Goal: Task Accomplishment & Management: Use online tool/utility

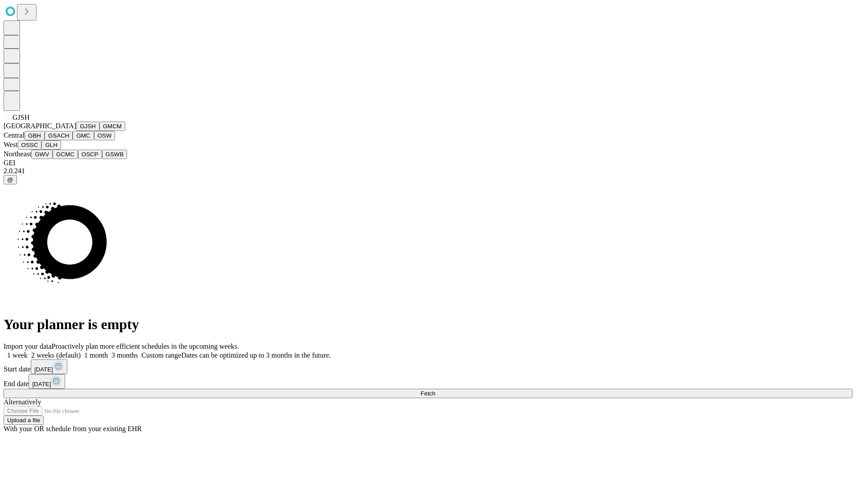
click at [76, 131] on button "GJSH" at bounding box center [87, 126] width 23 height 9
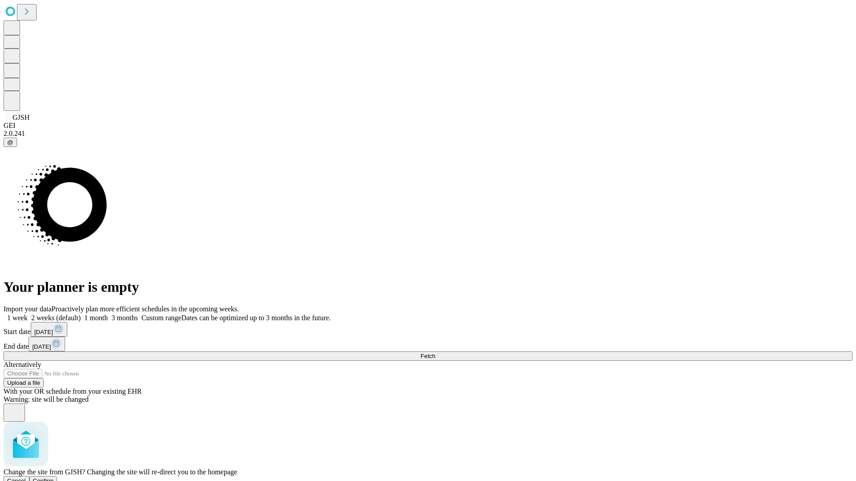
click at [54, 478] on span "Confirm" at bounding box center [43, 481] width 21 height 7
click at [81, 314] on label "2 weeks (default)" at bounding box center [54, 318] width 53 height 8
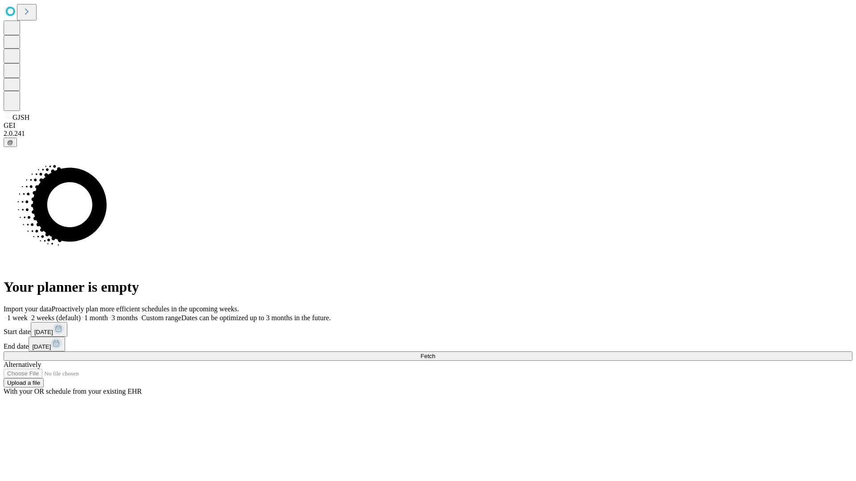
click at [435, 353] on span "Fetch" at bounding box center [427, 356] width 15 height 7
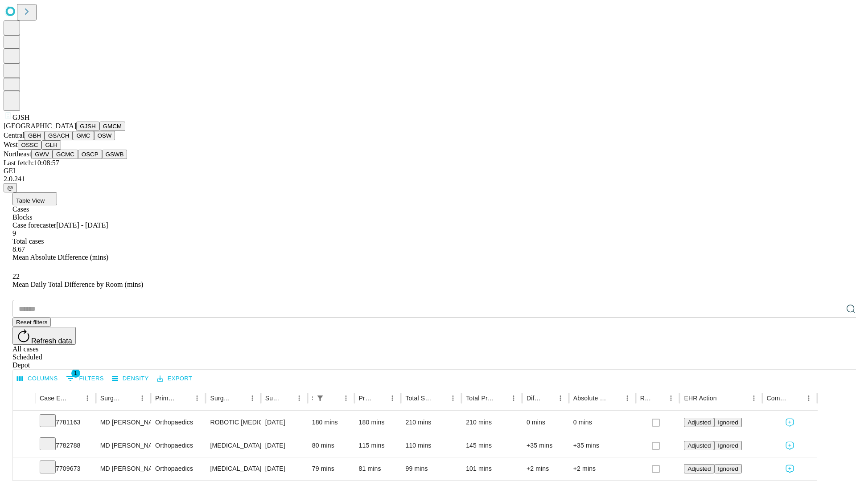
click at [99, 131] on button "GMCM" at bounding box center [112, 126] width 26 height 9
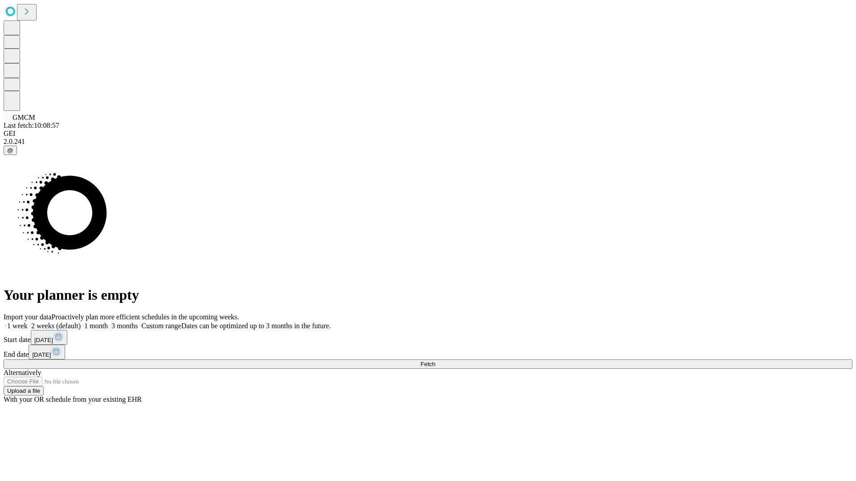
click at [435, 361] on span "Fetch" at bounding box center [427, 364] width 15 height 7
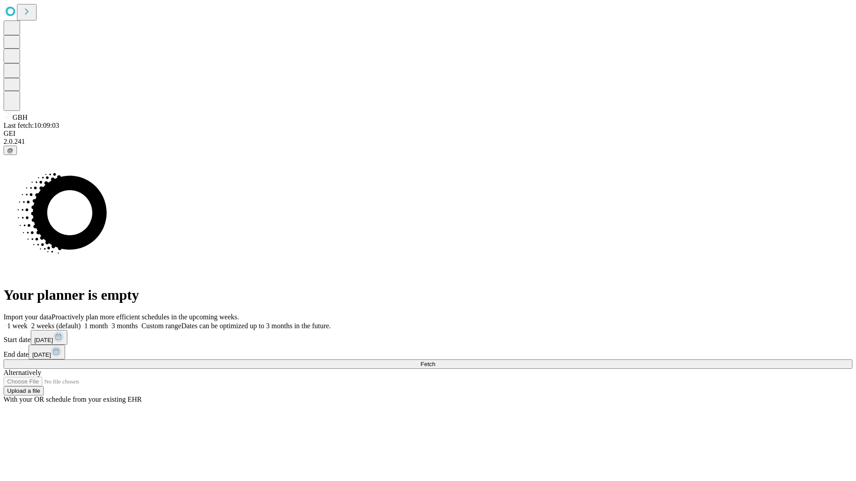
click at [81, 322] on label "2 weeks (default)" at bounding box center [54, 326] width 53 height 8
click at [435, 361] on span "Fetch" at bounding box center [427, 364] width 15 height 7
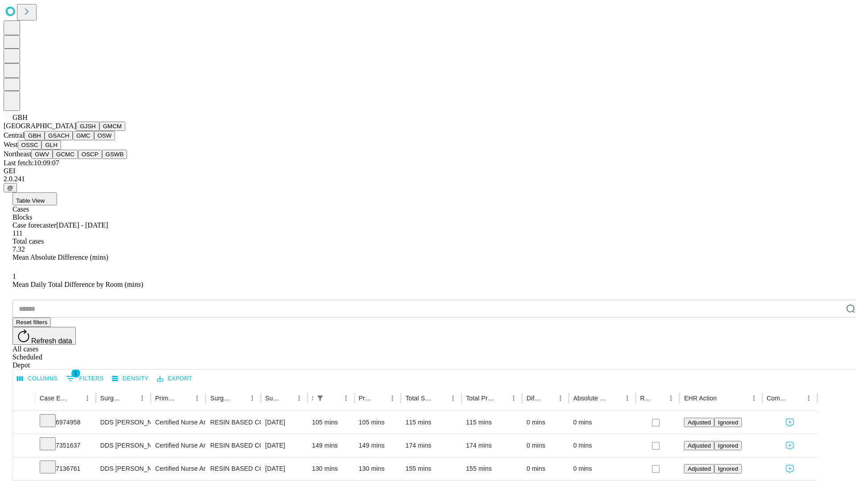
click at [69, 140] on button "GSACH" at bounding box center [59, 135] width 28 height 9
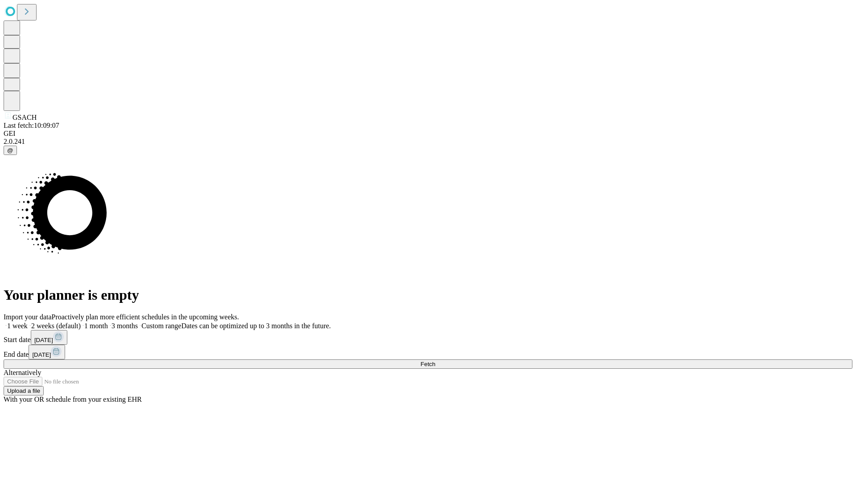
click at [435, 361] on span "Fetch" at bounding box center [427, 364] width 15 height 7
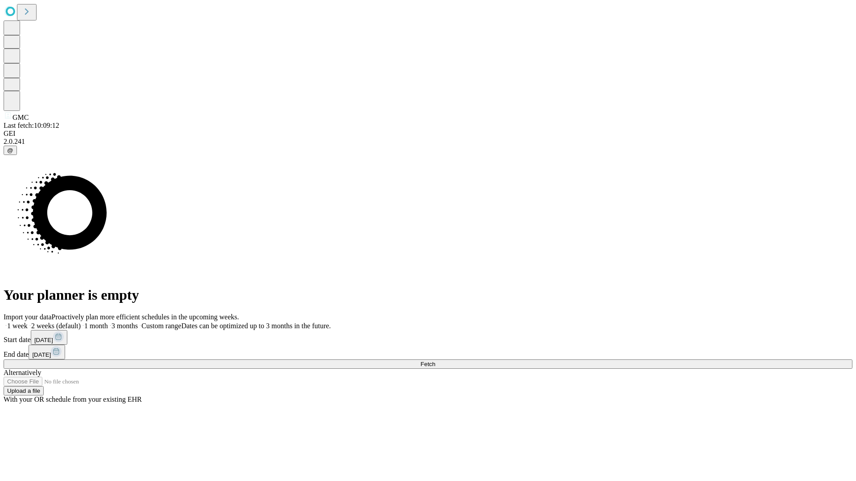
click at [435, 361] on span "Fetch" at bounding box center [427, 364] width 15 height 7
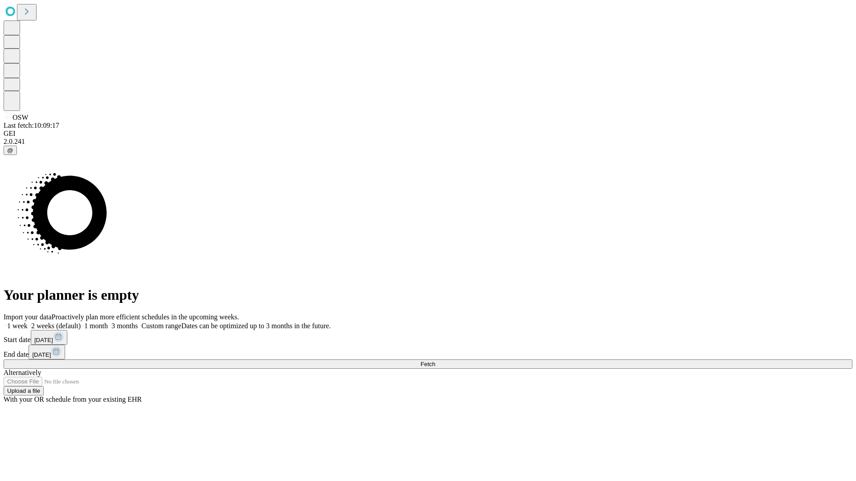
click at [81, 322] on label "2 weeks (default)" at bounding box center [54, 326] width 53 height 8
click at [435, 361] on span "Fetch" at bounding box center [427, 364] width 15 height 7
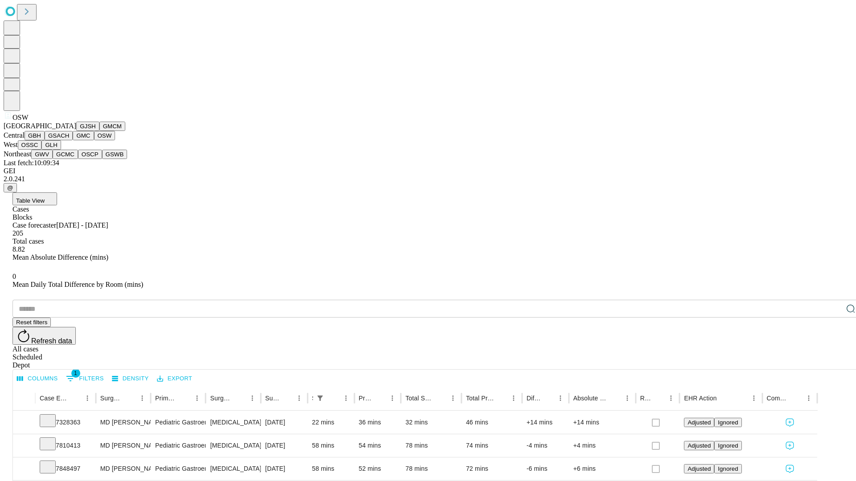
click at [42, 150] on button "OSSC" at bounding box center [30, 144] width 24 height 9
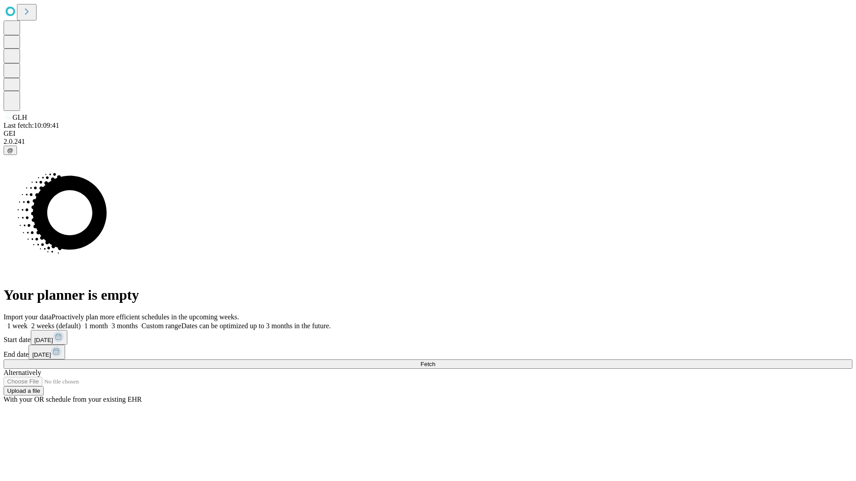
click at [81, 322] on label "2 weeks (default)" at bounding box center [54, 326] width 53 height 8
click at [435, 361] on span "Fetch" at bounding box center [427, 364] width 15 height 7
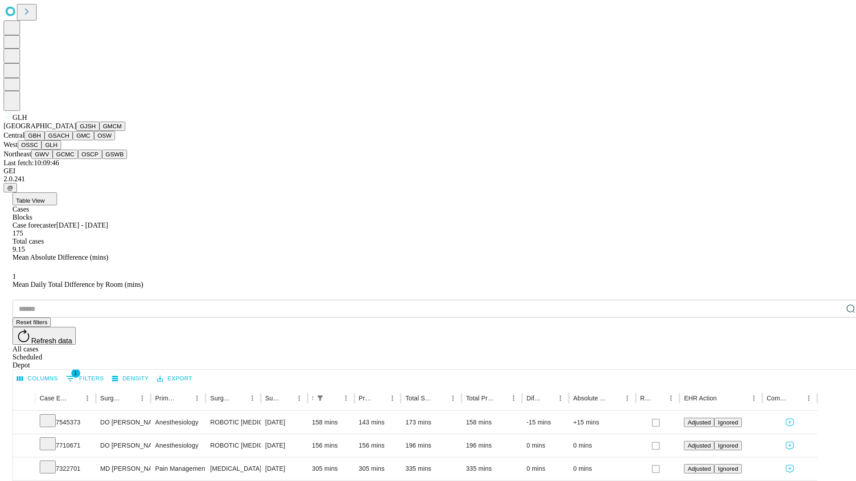
click at [53, 159] on button "GWV" at bounding box center [41, 154] width 21 height 9
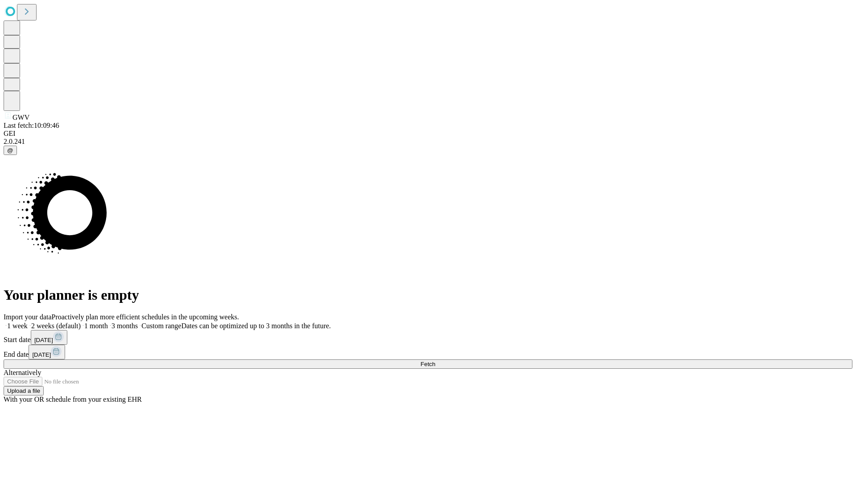
click at [81, 322] on label "2 weeks (default)" at bounding box center [54, 326] width 53 height 8
click at [435, 361] on span "Fetch" at bounding box center [427, 364] width 15 height 7
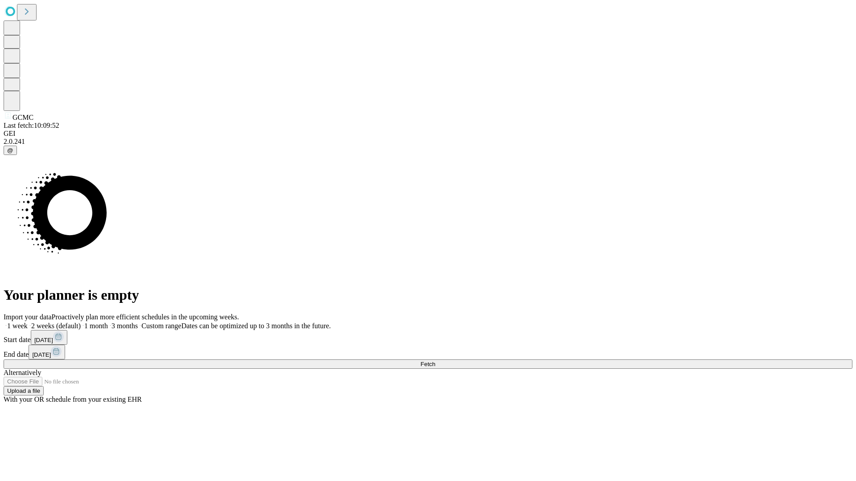
click at [81, 322] on label "2 weeks (default)" at bounding box center [54, 326] width 53 height 8
click at [435, 361] on span "Fetch" at bounding box center [427, 364] width 15 height 7
